Goal: Transaction & Acquisition: Purchase product/service

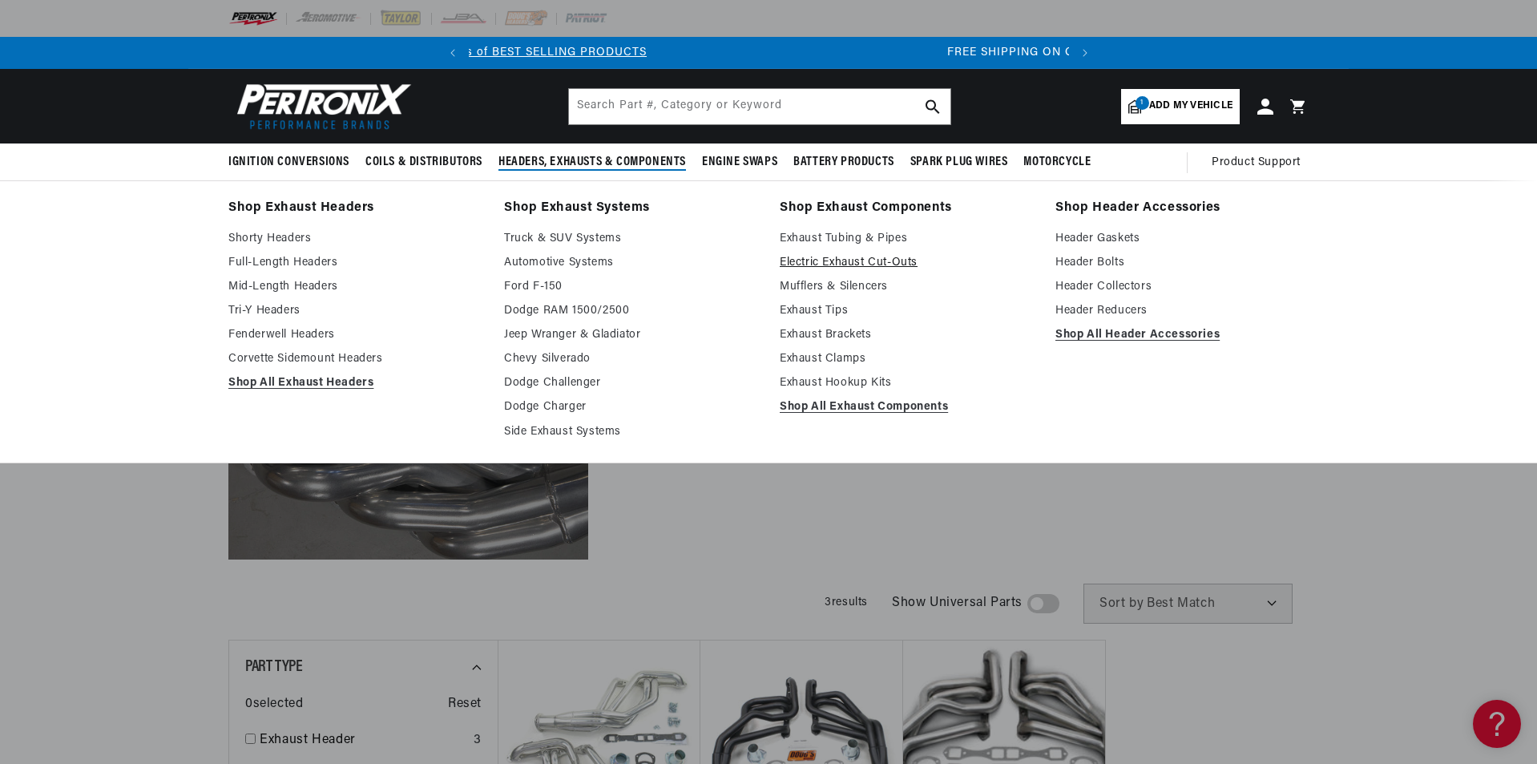
click at [847, 260] on link "Electric Exhaust Cut-Outs" at bounding box center [906, 262] width 253 height 19
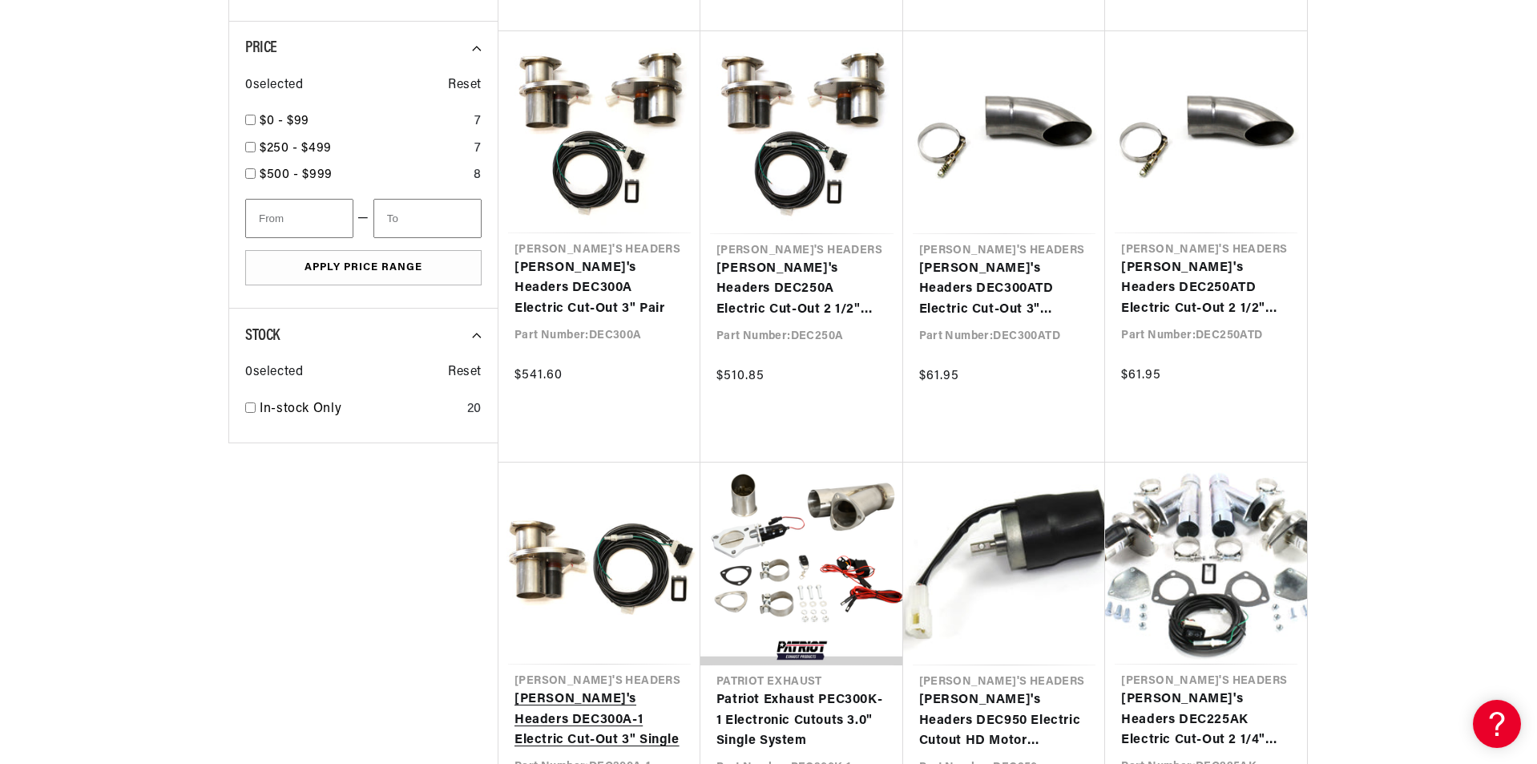
scroll to position [1362, 0]
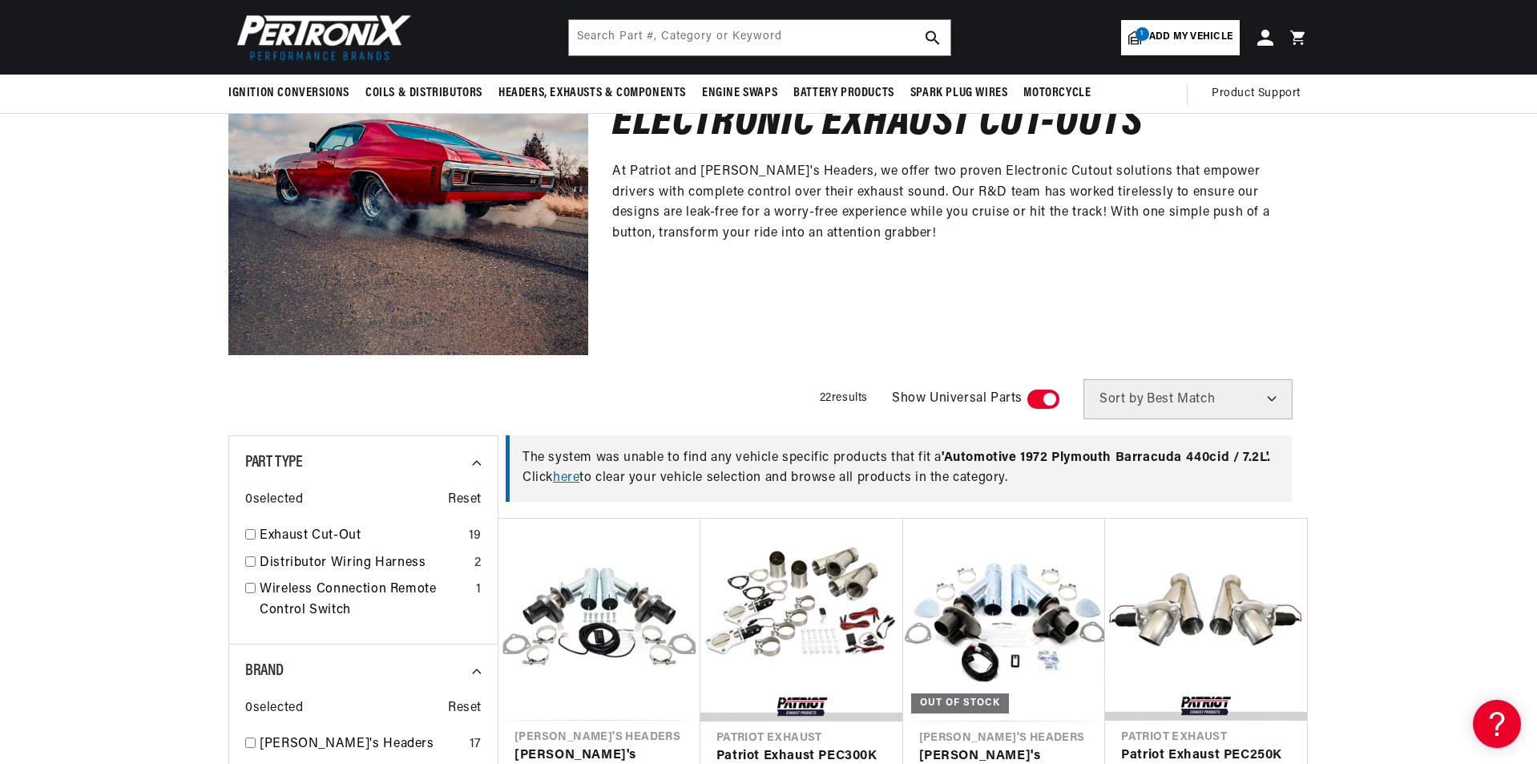
scroll to position [160, 0]
